Goal: Task Accomplishment & Management: Manage account settings

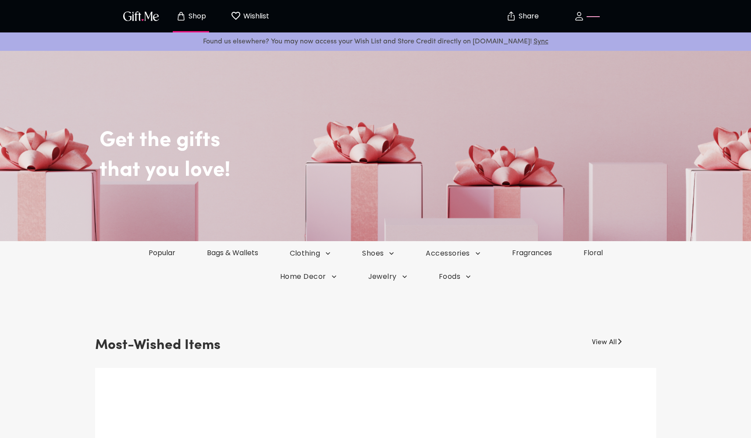
click at [586, 16] on p "button" at bounding box center [592, 16] width 15 height 0
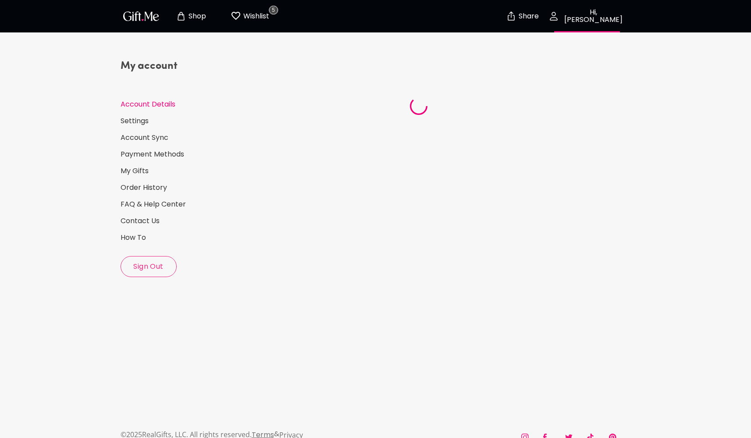
select select "US"
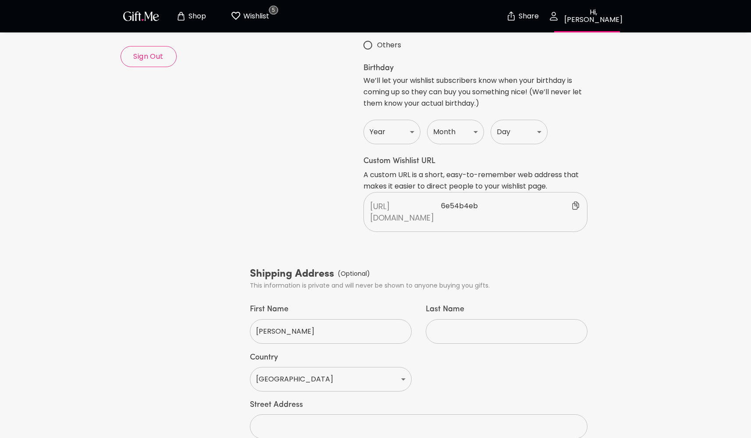
scroll to position [211, 0]
click at [490, 200] on p "6e54b4eb" at bounding box center [511, 211] width 140 height 23
click at [412, 208] on div "Add Profile Picture Your Info Handle Dave ​ Your Email Address dave@getrealgift…" at bounding box center [419, 207] width 345 height 649
click at [610, 201] on span "Cancel" at bounding box center [604, 205] width 24 height 9
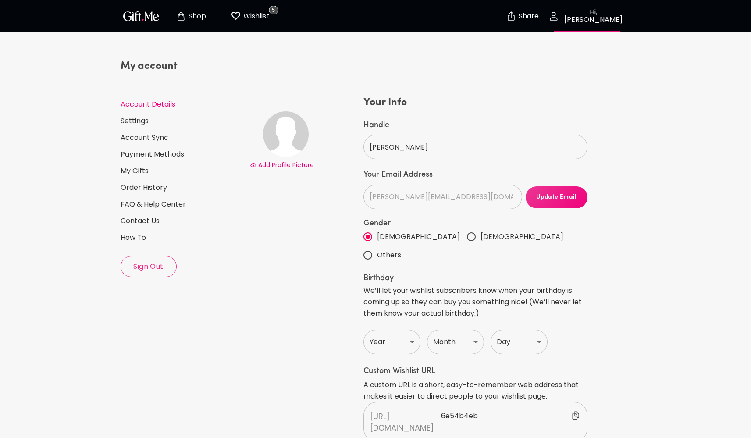
scroll to position [0, 0]
click at [125, 122] on link "Settings" at bounding box center [182, 121] width 122 height 10
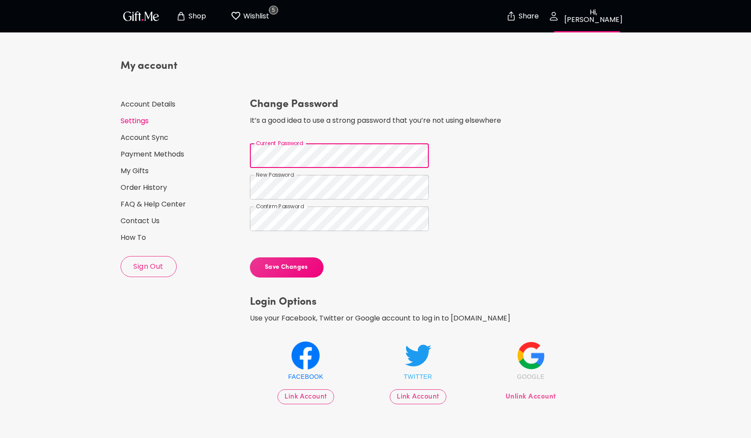
click at [308, 264] on span "Save Changes" at bounding box center [287, 268] width 74 height 10
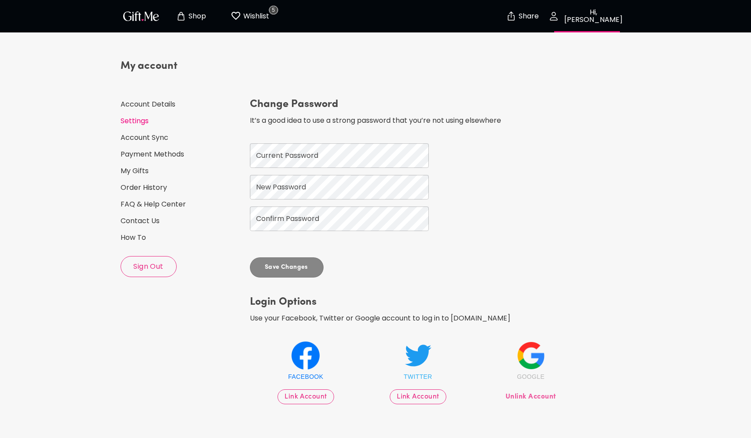
click at [592, 14] on p "Hi, [PERSON_NAME]" at bounding box center [592, 16] width 67 height 15
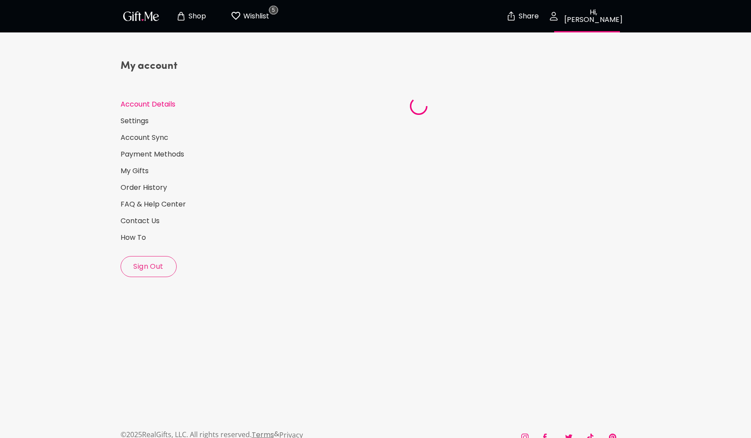
select select "US"
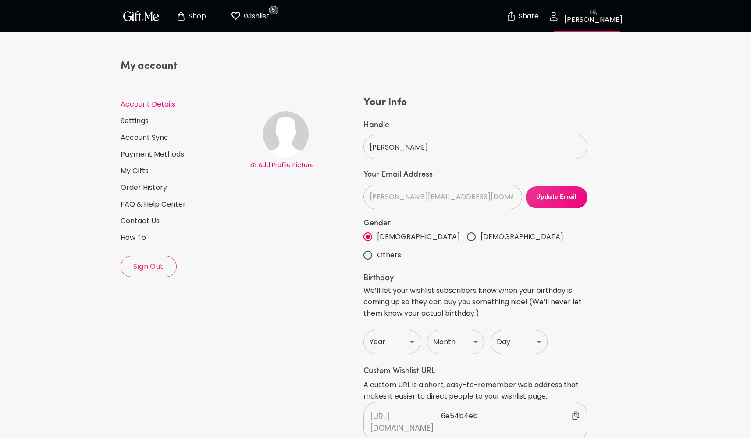
click at [154, 269] on span "Sign Out" at bounding box center [148, 267] width 55 height 10
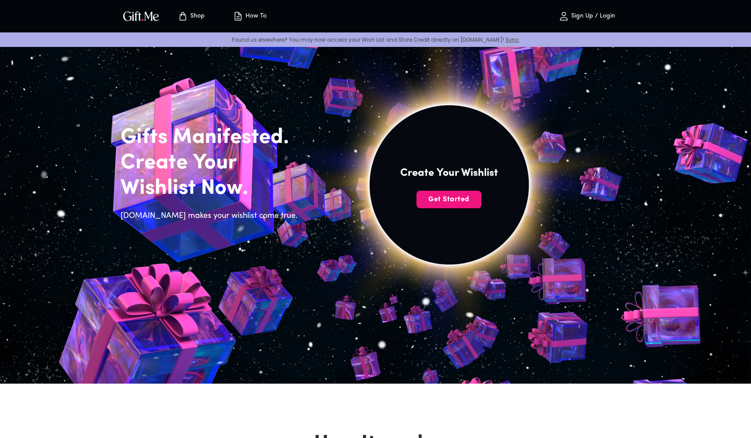
click at [587, 16] on p "Sign Up / Login" at bounding box center [592, 16] width 46 height 7
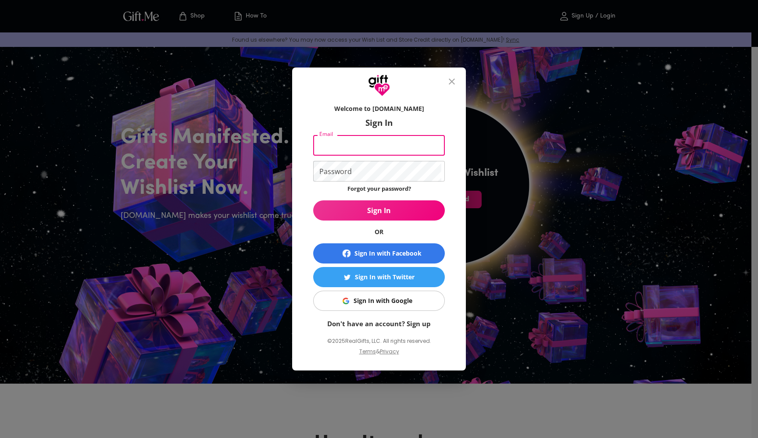
type input "[PERSON_NAME][EMAIL_ADDRESS][DOMAIN_NAME]"
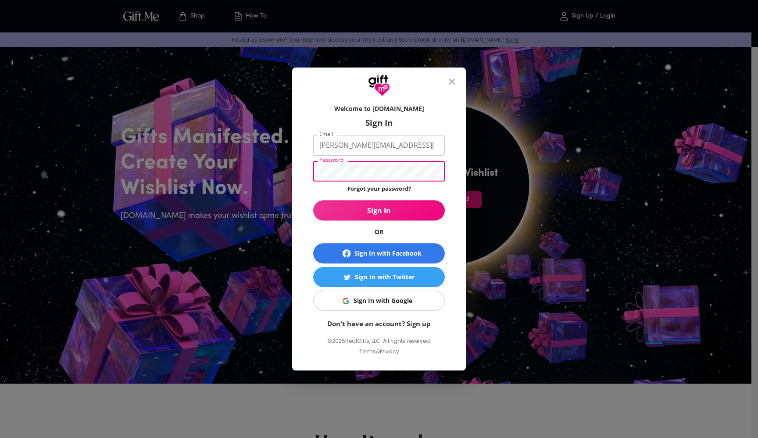
click at [379, 211] on button "Sign In" at bounding box center [379, 210] width 132 height 20
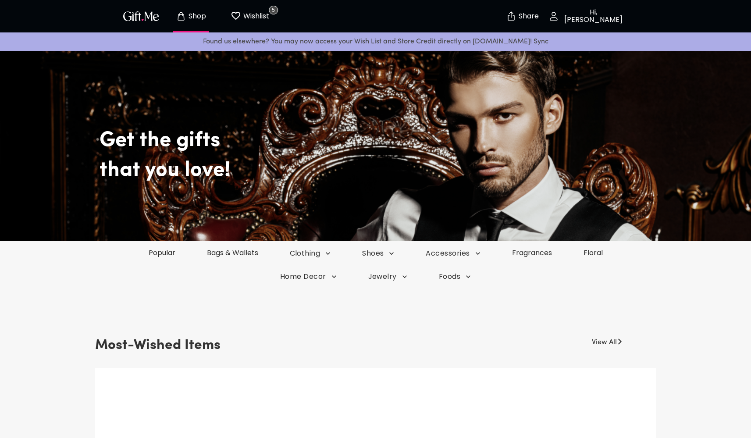
click at [583, 19] on p "Hi, [PERSON_NAME]" at bounding box center [592, 16] width 67 height 15
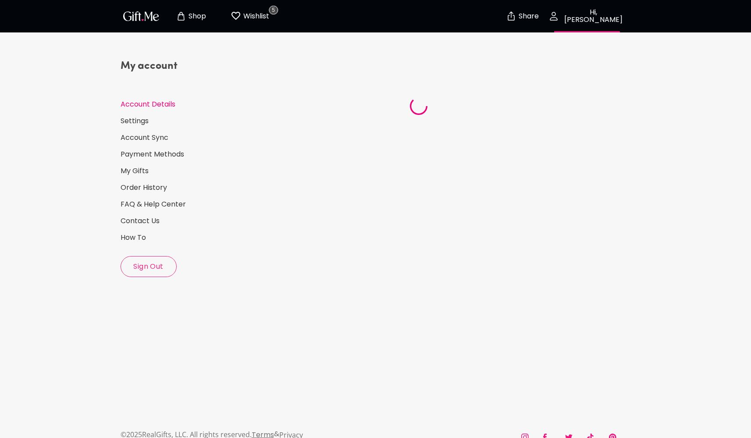
select select "US"
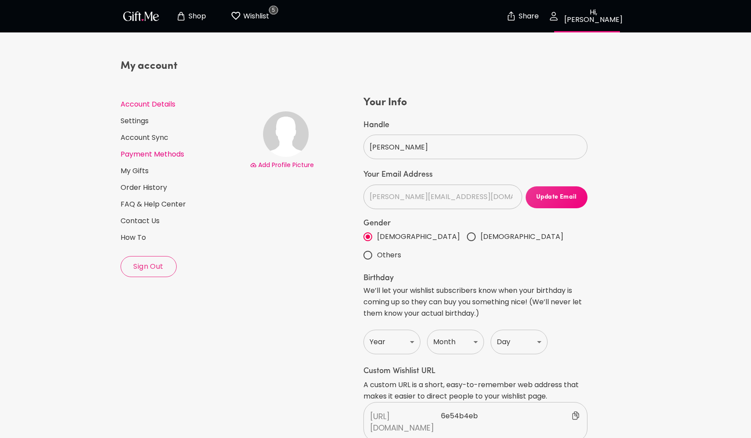
click at [174, 154] on link "Payment Methods" at bounding box center [182, 155] width 122 height 10
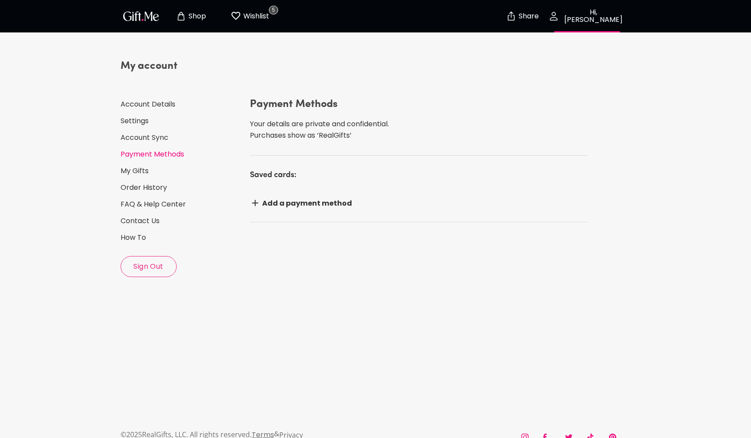
click at [263, 16] on p "Wishlist" at bounding box center [255, 16] width 28 height 11
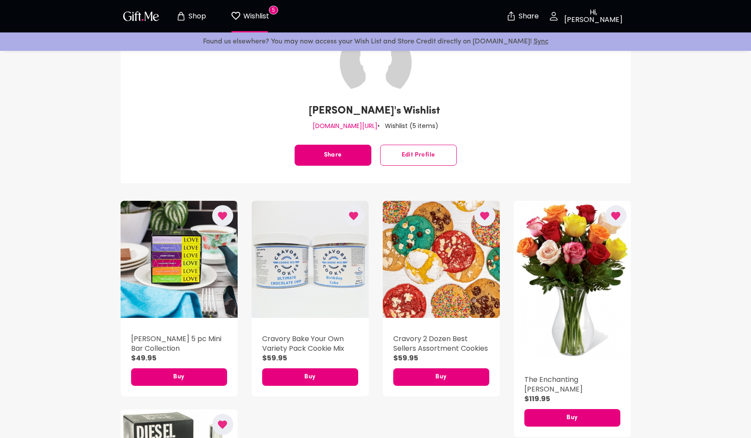
scroll to position [39, 0]
